Goal: Communication & Community: Ask a question

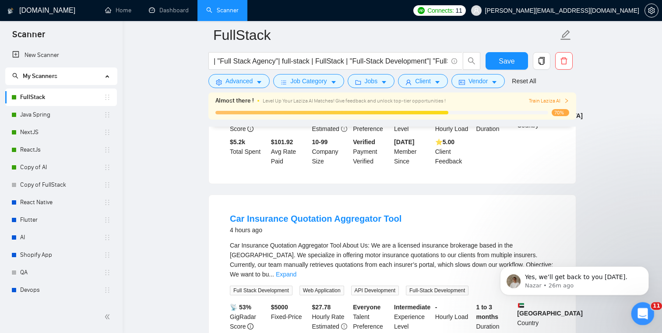
click at [636, 305] on div "Open Intercom Messenger" at bounding box center [641, 312] width 29 height 29
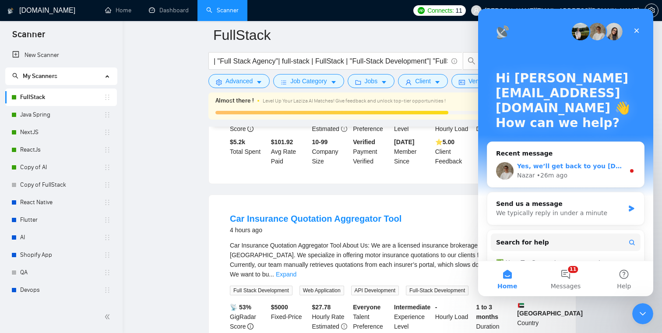
click at [585, 168] on span "Yes, we’ll get back to you today." at bounding box center [575, 165] width 116 height 7
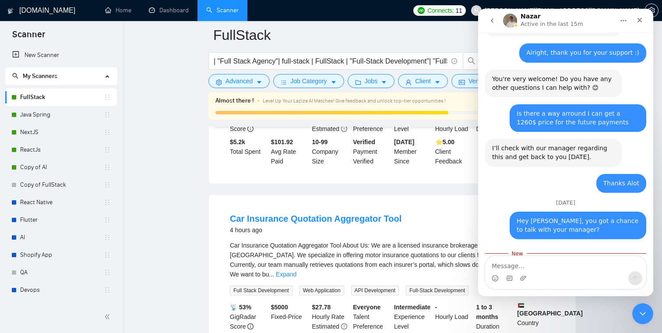
scroll to position [1123, 0]
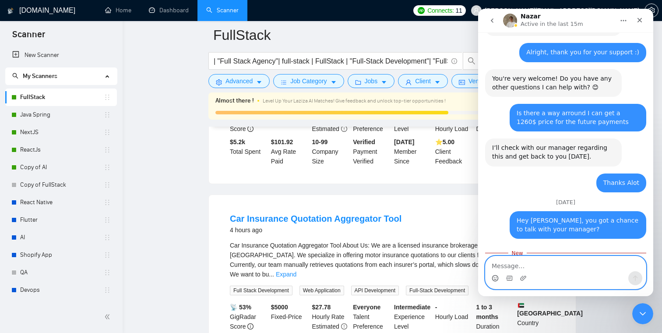
click at [497, 276] on circle "Emoji picker" at bounding box center [495, 278] width 6 height 6
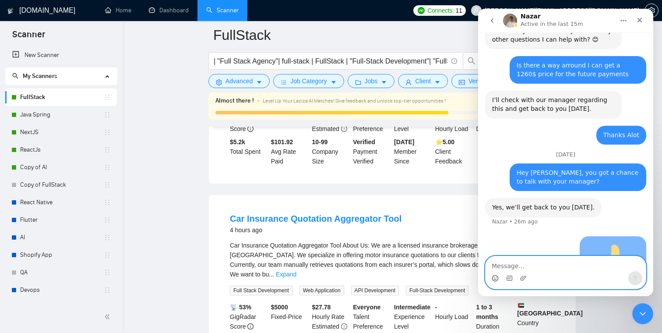
scroll to position [1174, 0]
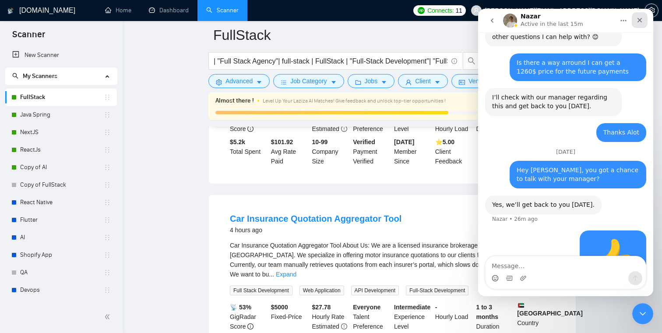
click at [639, 16] on div "Close" at bounding box center [640, 20] width 16 height 16
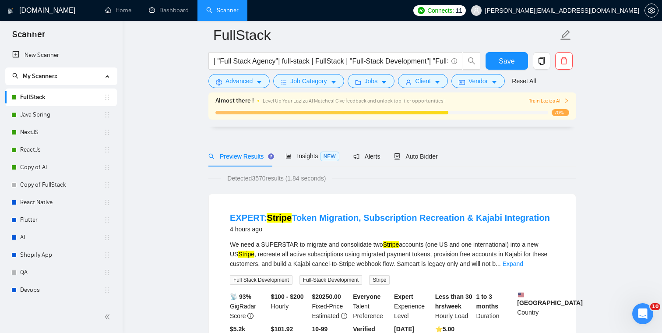
scroll to position [0, 0]
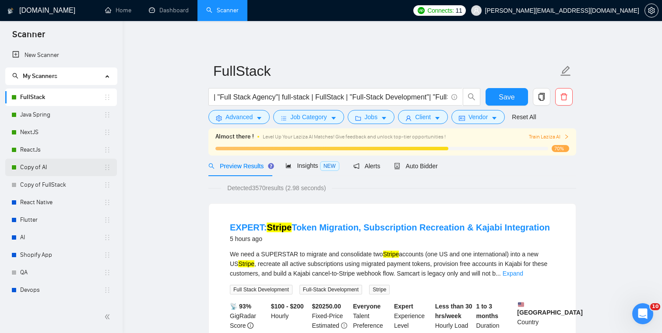
click at [46, 167] on link "Copy of AI" at bounding box center [62, 167] width 84 height 18
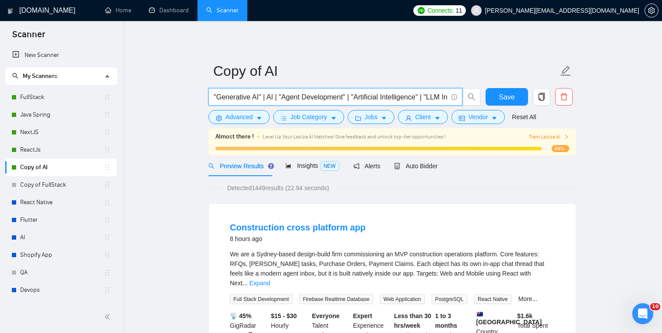
drag, startPoint x: 260, startPoint y: 98, endPoint x: 218, endPoint y: 98, distance: 41.2
click at [218, 98] on input ""Generative AI" | AI | "Agent Development" | "Artificial Intelligence" | "LLM I…" at bounding box center [331, 96] width 234 height 11
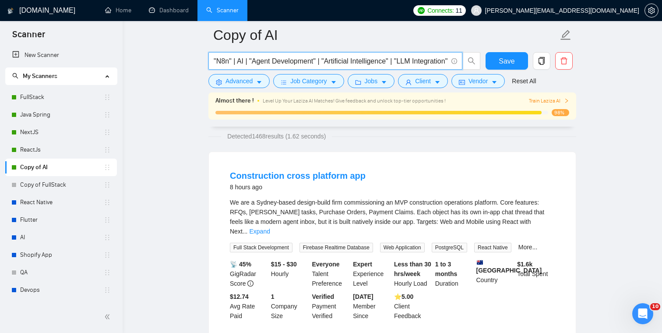
scroll to position [60, 0]
click at [221, 61] on input ""N8n" | AI | "Agent Development" | "Artificial Intelligence" | "LLM Integration…" at bounding box center [331, 61] width 234 height 11
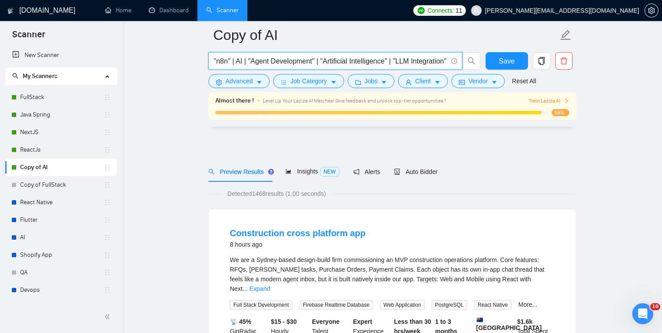
scroll to position [0, 0]
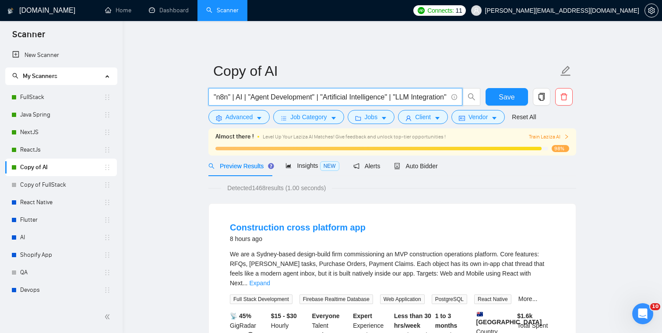
click at [224, 96] on input ""n8n" | AI | "Agent Development" | "Artificial Intelligence" | "LLM Integration…" at bounding box center [331, 96] width 234 height 11
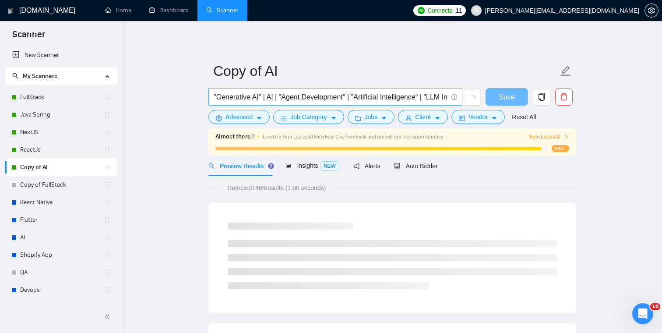
click at [213, 97] on span ""Generative AI" | AI | "Agent Development" | "Artificial Intelligence" | "LLM I…" at bounding box center [335, 97] width 254 height 18
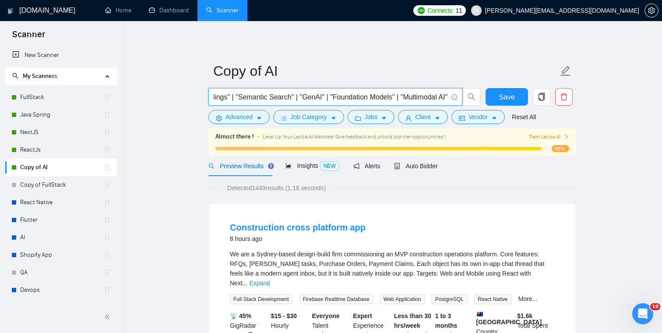
scroll to position [0, 2140]
click at [416, 98] on input ""Generative AI" | AI | "Agent Development" | "Artificial Intelligence" | "LLM I…" at bounding box center [331, 96] width 234 height 11
drag, startPoint x: 445, startPoint y: 98, endPoint x: 402, endPoint y: 97, distance: 43.3
click at [402, 97] on input ""Generative AI" | AI | "Agent Development" | "Artificial Intelligence" | "LLM I…" at bounding box center [331, 96] width 234 height 11
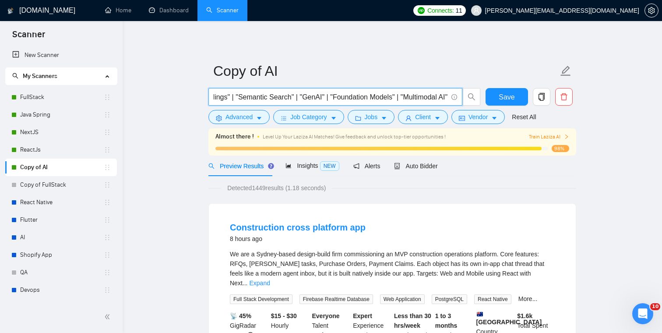
paste input "n8n"
type input ""Generative AI" | AI | "Agent Development" | "Artificial Intelligence" | "LLM I…"
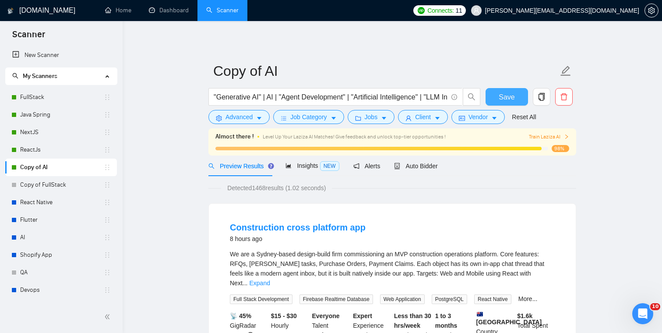
click at [510, 98] on span "Save" at bounding box center [507, 96] width 16 height 11
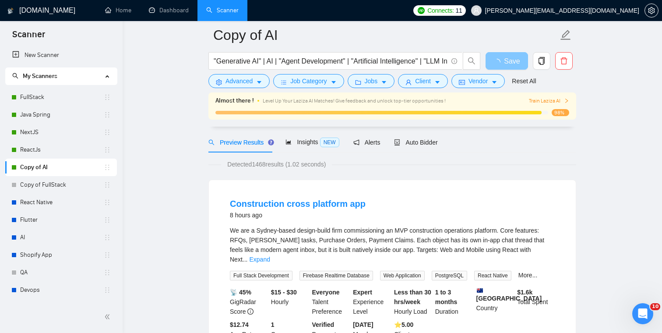
scroll to position [49, 0]
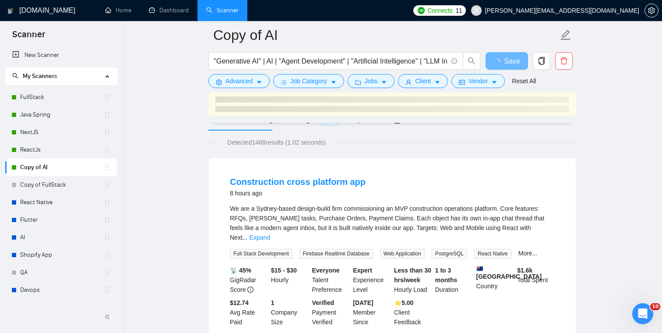
click at [535, 238] on div "We are a Sydney-based design-build firm commissioning an MVP construction opera…" at bounding box center [392, 231] width 325 height 55
click at [535, 250] on link "More..." at bounding box center [527, 253] width 19 height 7
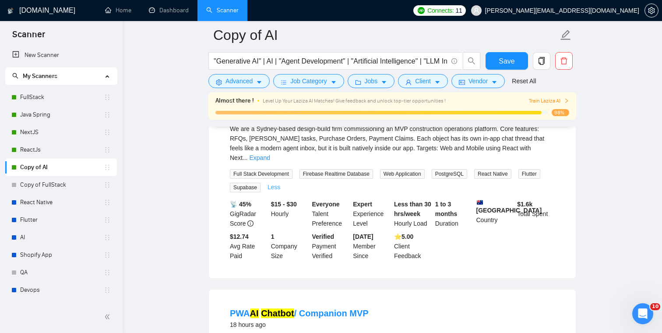
scroll to position [138, 0]
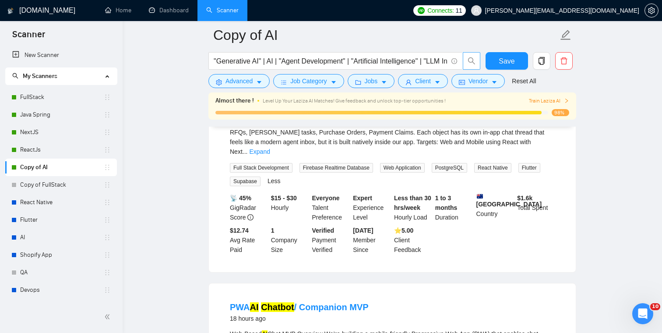
click at [470, 61] on icon "search" at bounding box center [472, 61] width 8 height 8
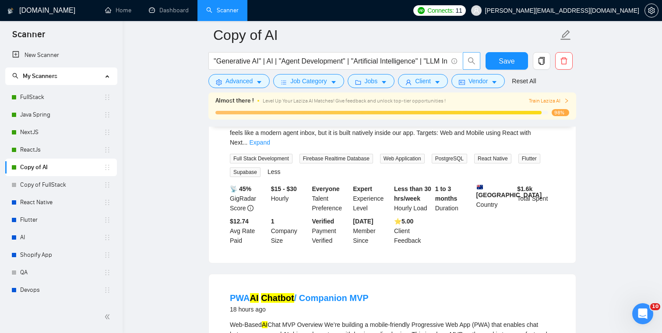
scroll to position [0, 0]
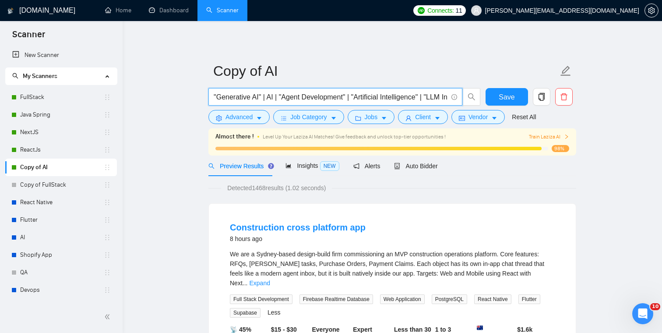
click at [384, 95] on input ""Generative AI" | AI | "Agent Development" | "Artificial Intelligence" | "LLM I…" at bounding box center [331, 96] width 234 height 11
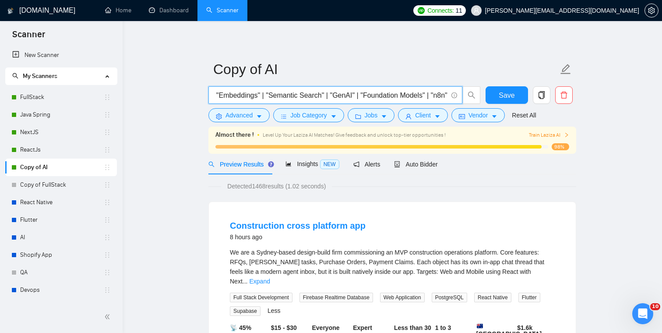
click at [437, 96] on input ""Generative AI" | AI | "Agent Development" | "Artificial Intelligence" | "LLM I…" at bounding box center [331, 95] width 234 height 11
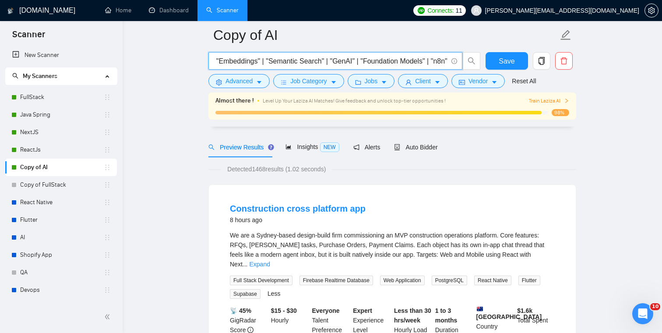
scroll to position [0, 0]
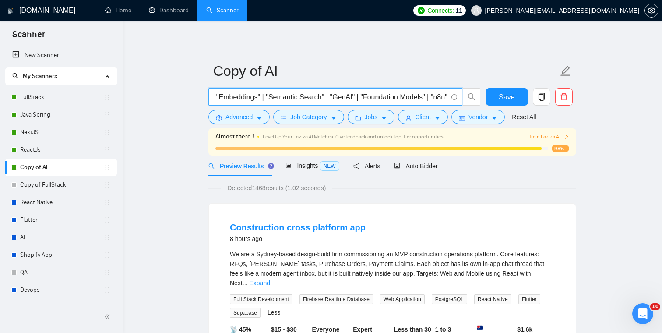
click at [389, 97] on input ""Generative AI" | AI | "Agent Development" | "Artificial Intelligence" | "LLM I…" at bounding box center [331, 96] width 234 height 11
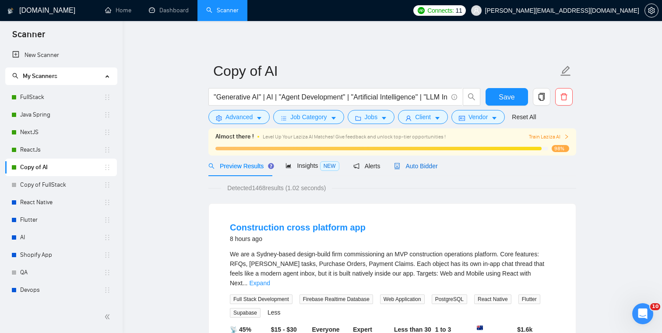
click at [409, 164] on span "Auto Bidder" at bounding box center [415, 165] width 43 height 7
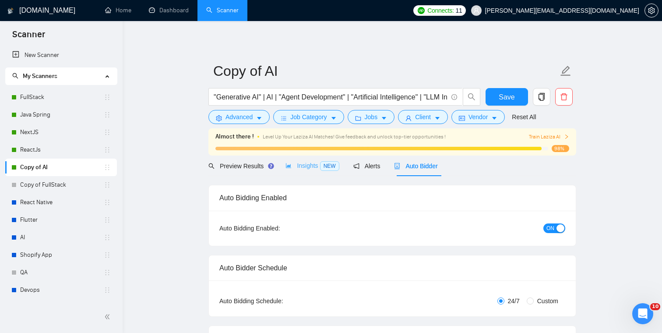
click at [314, 171] on div "Insights NEW" at bounding box center [311, 165] width 53 height 21
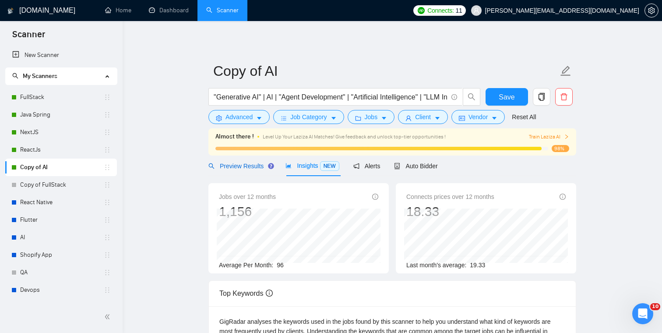
click at [246, 166] on span "Preview Results" at bounding box center [239, 165] width 63 height 7
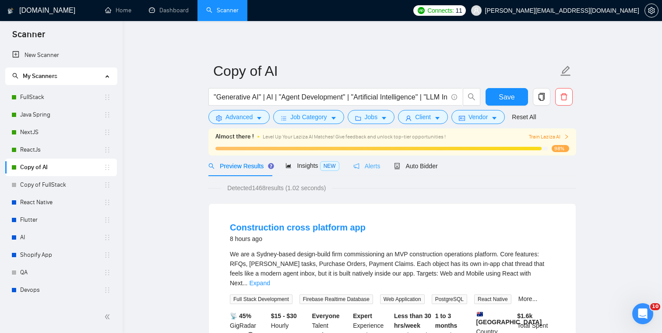
click at [355, 172] on div "Alerts" at bounding box center [366, 165] width 27 height 21
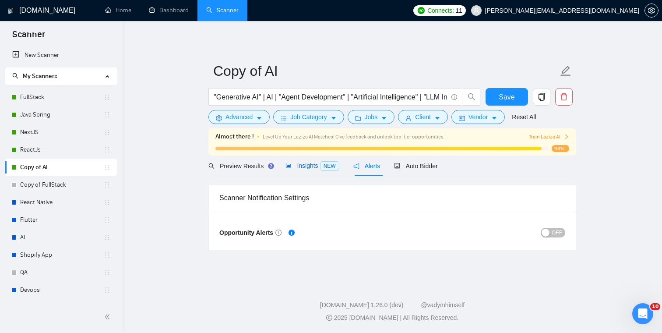
click at [303, 166] on span "Insights NEW" at bounding box center [311, 165] width 53 height 7
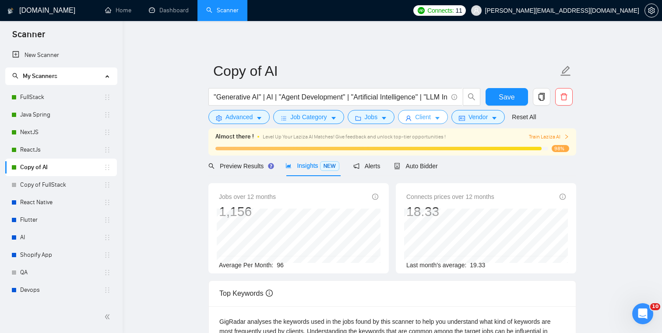
click at [426, 116] on span "Client" at bounding box center [423, 117] width 16 height 10
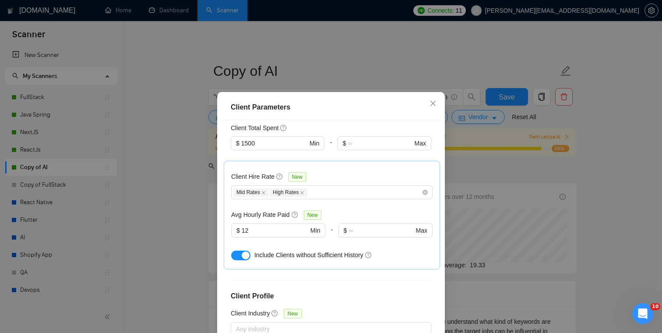
scroll to position [246, 0]
click at [292, 226] on input "12" at bounding box center [275, 231] width 67 height 10
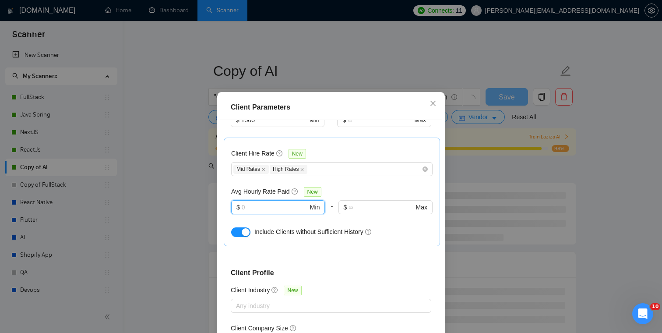
scroll to position [270, 0]
click at [245, 227] on div "button" at bounding box center [246, 231] width 8 height 8
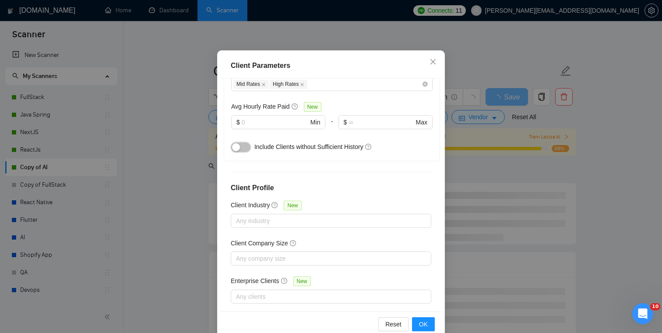
scroll to position [58, 0]
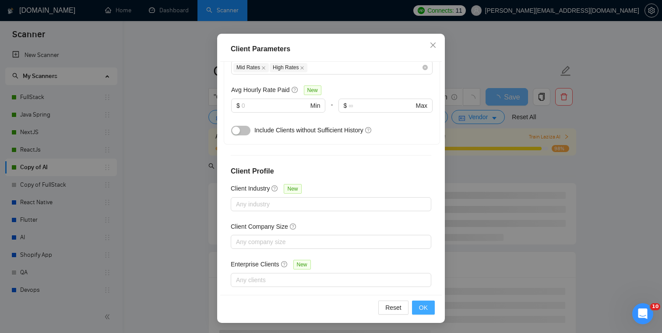
click at [420, 307] on span "OK" at bounding box center [423, 308] width 9 height 10
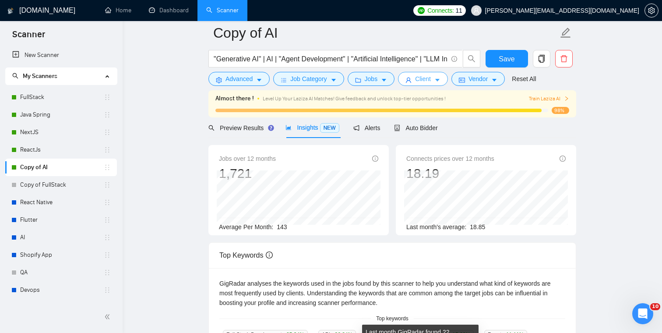
scroll to position [2, 0]
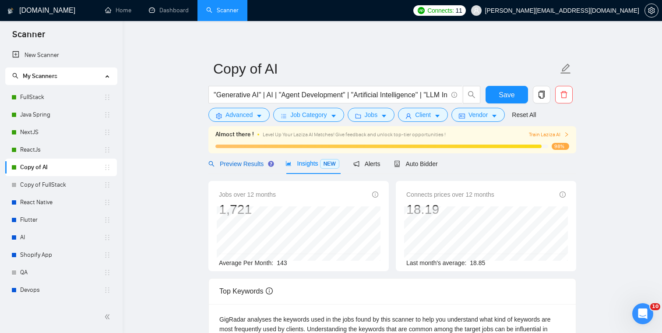
click at [250, 167] on span "Preview Results" at bounding box center [239, 163] width 63 height 7
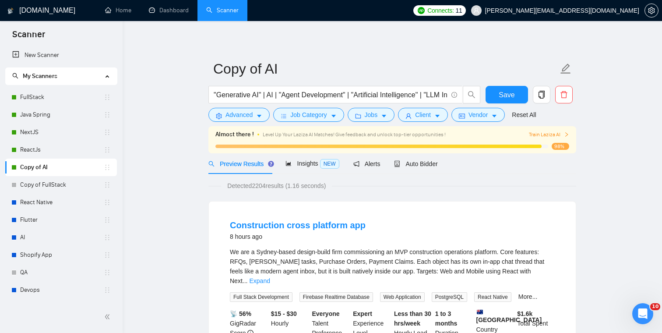
click at [244, 162] on span "Preview Results" at bounding box center [239, 163] width 63 height 7
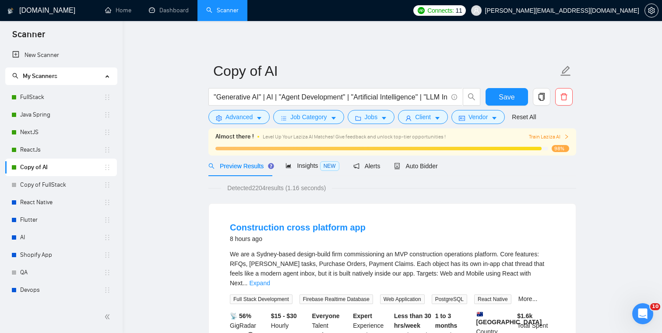
click at [423, 124] on form "Copy of AI "Generative AI" | AI | "Agent Development" | "Artificial Intelligenc…" at bounding box center [392, 92] width 368 height 71
click at [378, 118] on span "Jobs" at bounding box center [371, 117] width 13 height 10
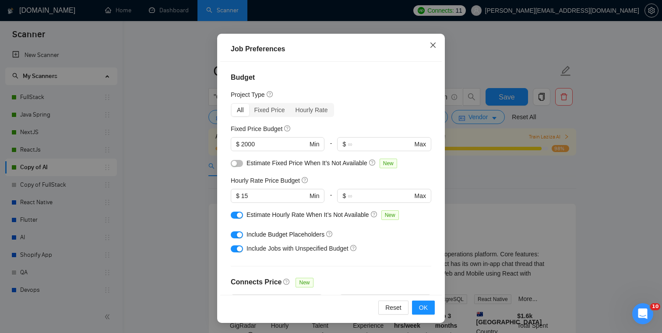
click at [435, 48] on icon "close" at bounding box center [432, 45] width 7 height 7
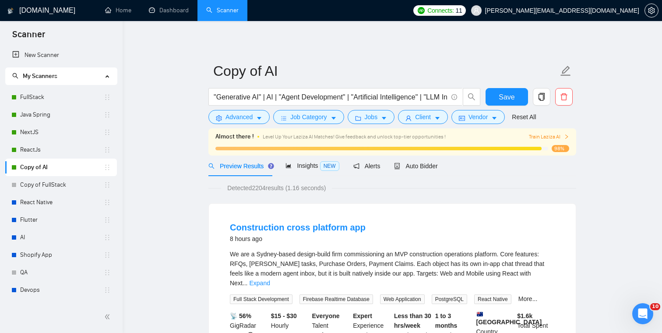
scroll to position [19, 0]
click at [649, 311] on div "Open Intercom Messenger" at bounding box center [641, 312] width 29 height 29
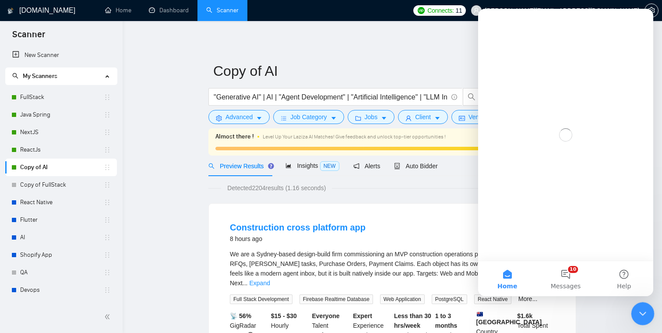
scroll to position [0, 0]
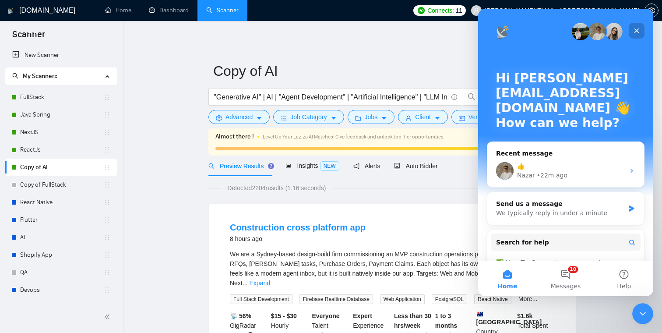
click at [638, 32] on icon "Close" at bounding box center [636, 30] width 5 height 5
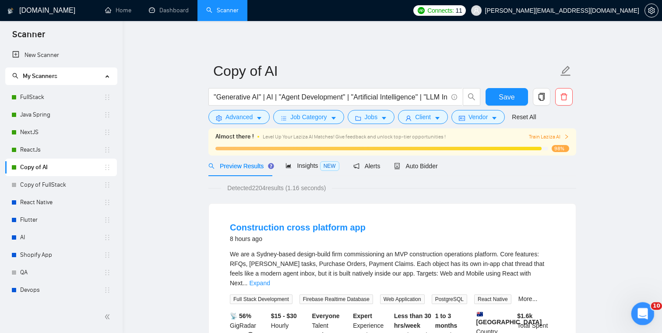
click at [640, 318] on div "Open Intercom Messenger" at bounding box center [641, 312] width 29 height 29
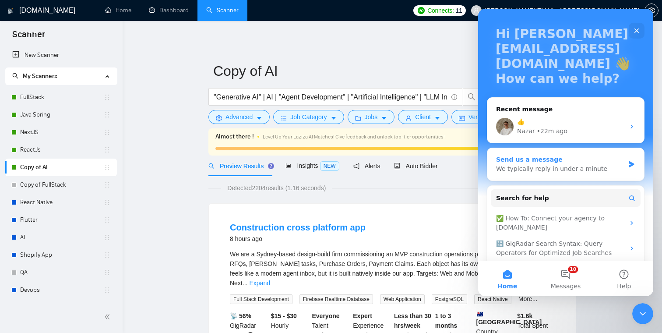
scroll to position [46, 0]
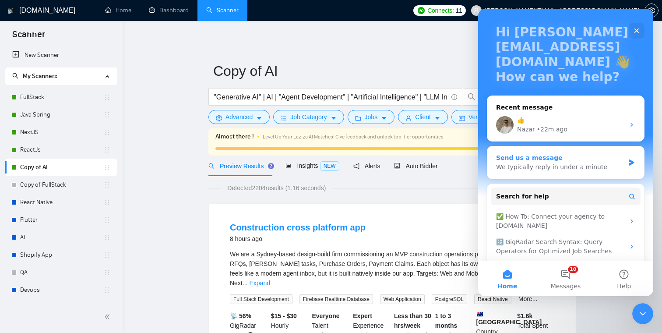
click at [576, 159] on div "Send us a message" at bounding box center [560, 157] width 128 height 9
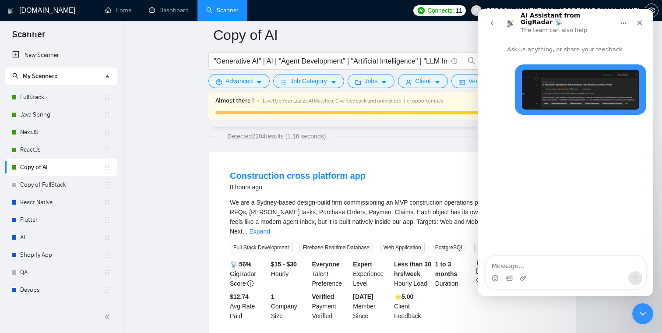
scroll to position [60, 0]
click at [636, 21] on icon "Close" at bounding box center [639, 22] width 7 height 7
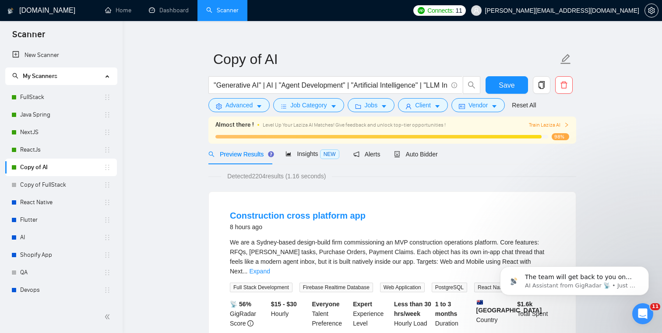
scroll to position [0, 0]
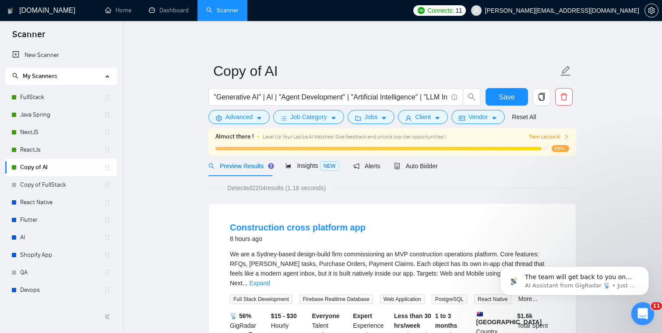
click at [651, 312] on div "Open Intercom Messenger" at bounding box center [641, 312] width 29 height 29
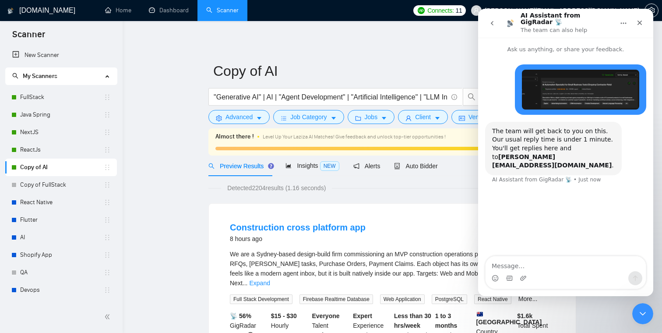
click at [558, 267] on textarea "Message…" at bounding box center [565, 263] width 160 height 15
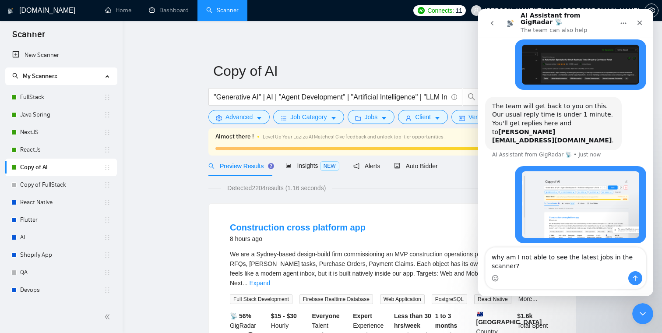
type textarea "why am I not able to see the latest jobs in the scanner?"
click at [633, 280] on icon "Send a message…" at bounding box center [635, 277] width 7 height 7
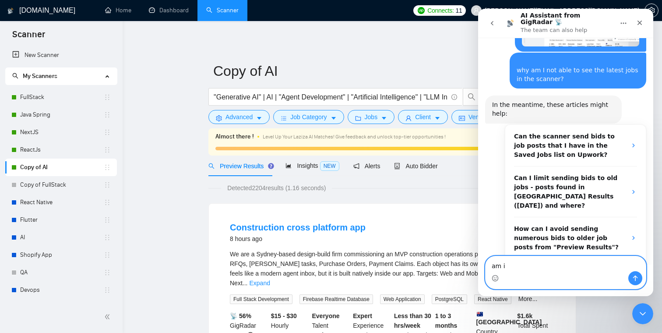
scroll to position [210, 0]
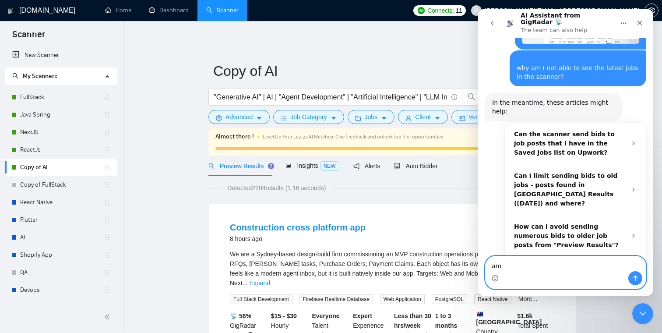
type textarea "a"
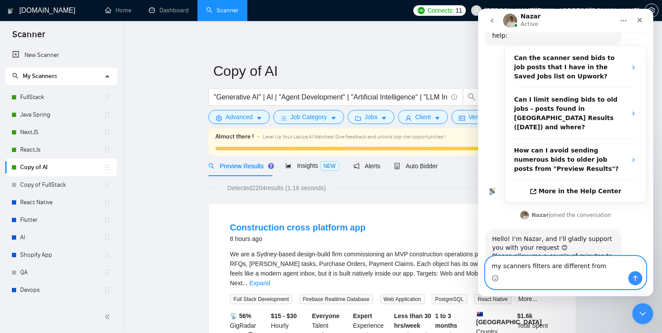
scroll to position [290, 0]
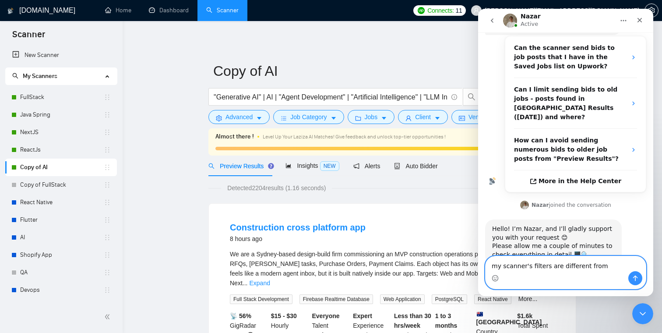
click at [612, 266] on textarea "my scanner's filters are different from" at bounding box center [565, 263] width 160 height 15
type textarea "m"
type textarea "what could be the reasons?"
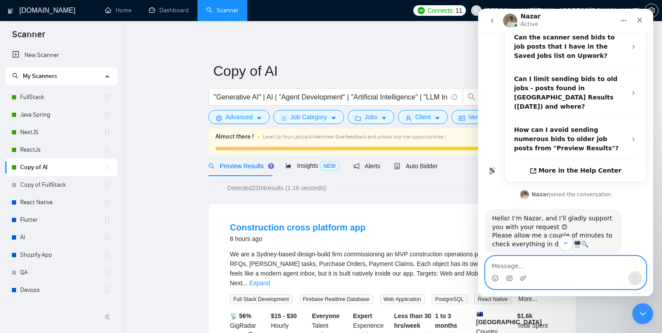
scroll to position [317, 0]
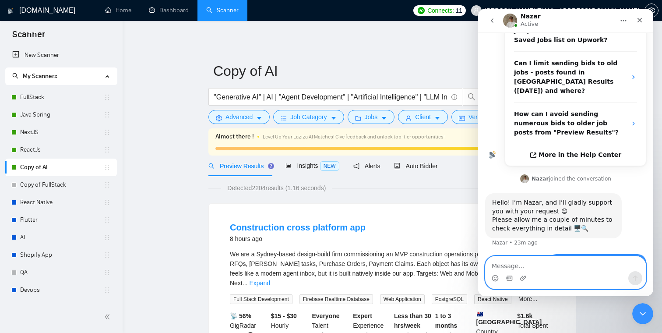
click at [544, 267] on textarea "Message…" at bounding box center [565, 263] width 160 height 15
